Goal: Information Seeking & Learning: Check status

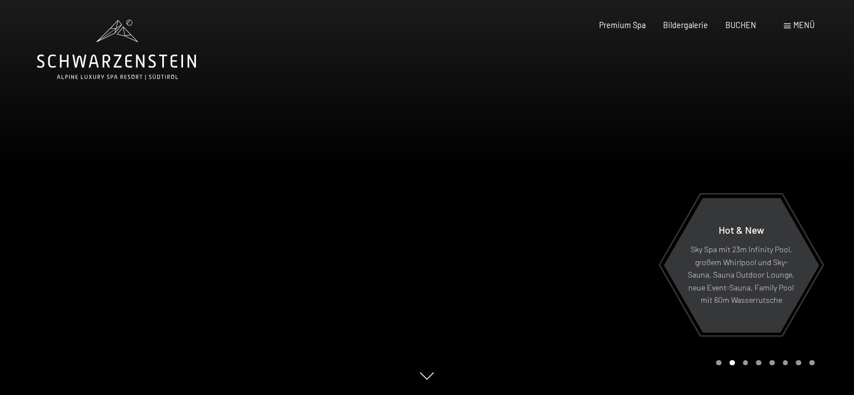
click at [789, 27] on span at bounding box center [787, 26] width 7 height 5
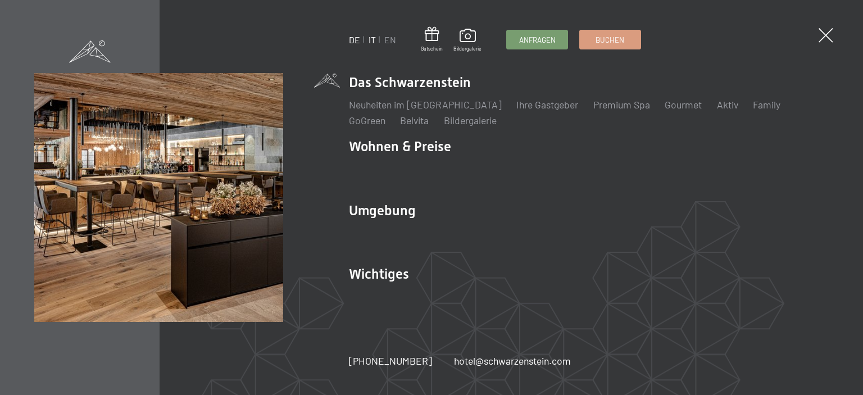
click at [371, 40] on link "IT" at bounding box center [371, 39] width 7 height 11
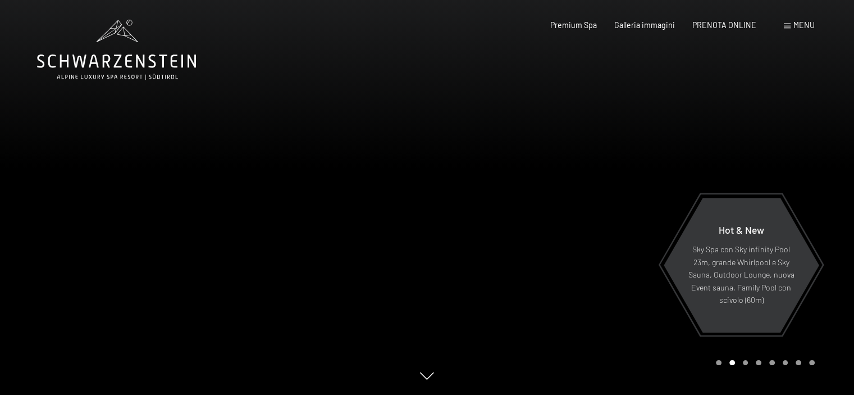
click at [791, 25] on div "Menu" at bounding box center [799, 25] width 31 height 11
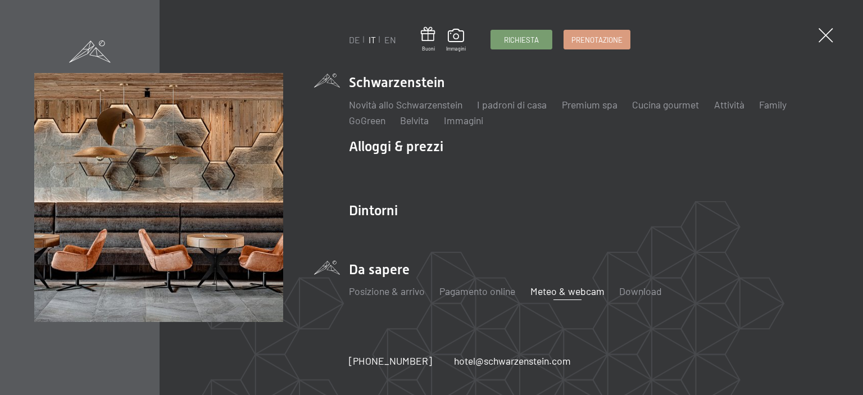
click at [548, 295] on link "Meteo & webcam" at bounding box center [567, 291] width 74 height 12
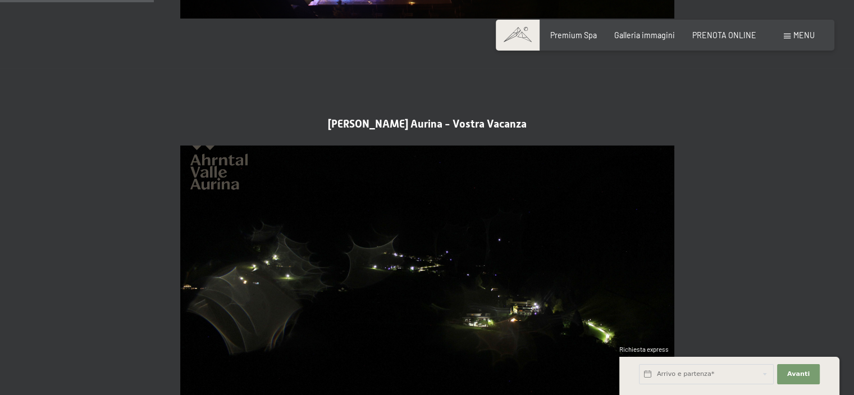
scroll to position [618, 0]
